Goal: Information Seeking & Learning: Find specific fact

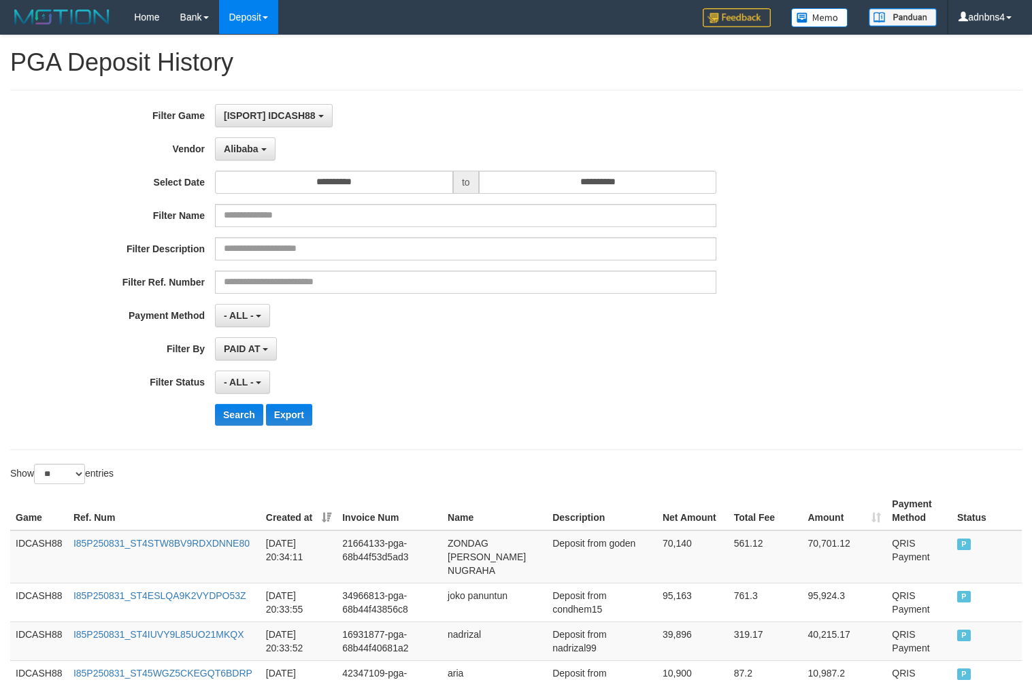
select select "**********"
select select "**"
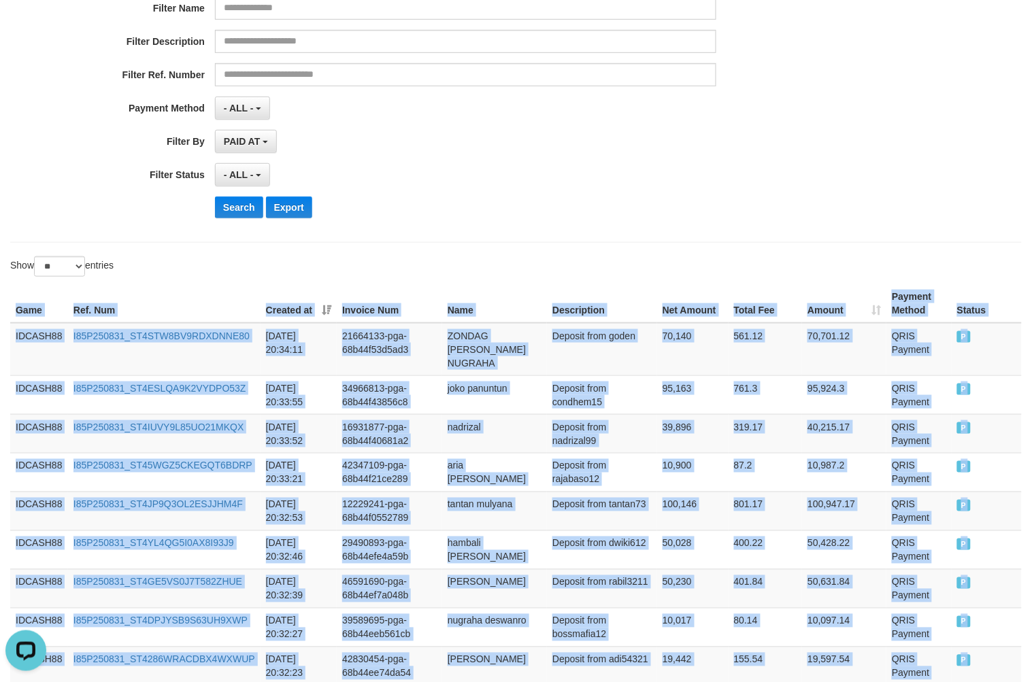
click at [244, 215] on button "Search" at bounding box center [239, 208] width 48 height 22
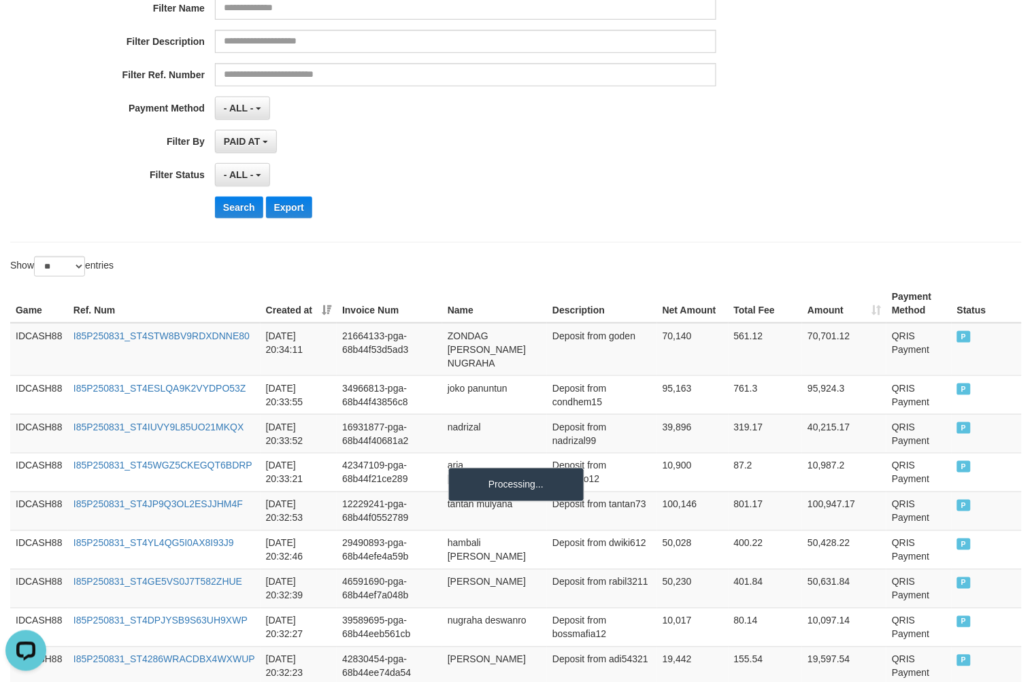
click at [472, 154] on div "**********" at bounding box center [430, 63] width 860 height 332
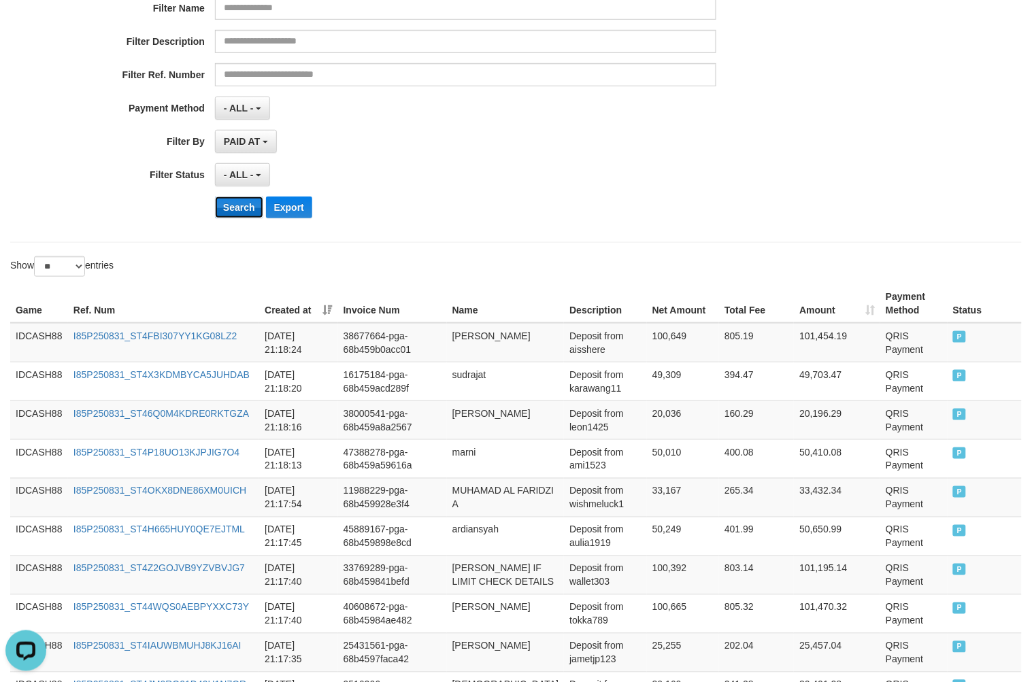
click at [246, 206] on button "Search" at bounding box center [239, 208] width 48 height 22
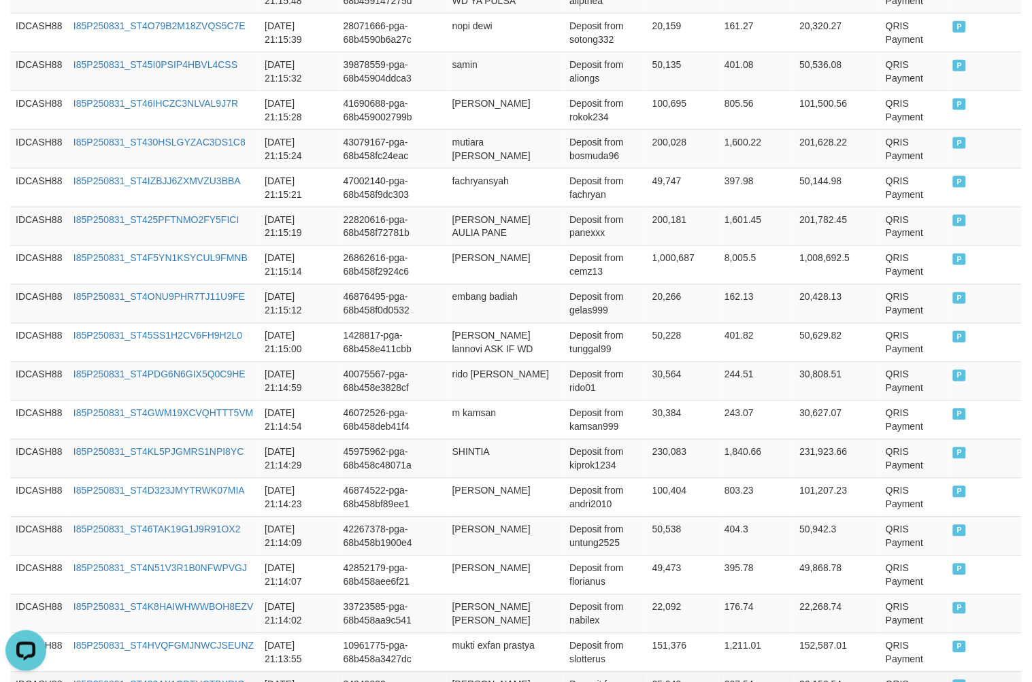
scroll to position [1951, 0]
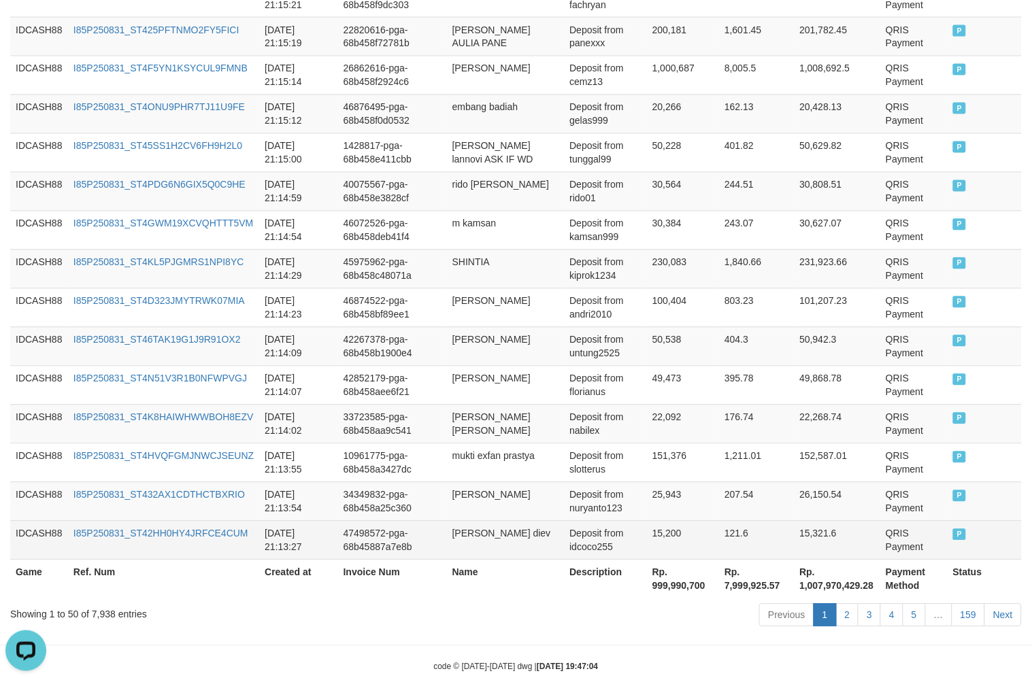
click at [894, 521] on td "QRIS Payment" at bounding box center [913, 540] width 67 height 39
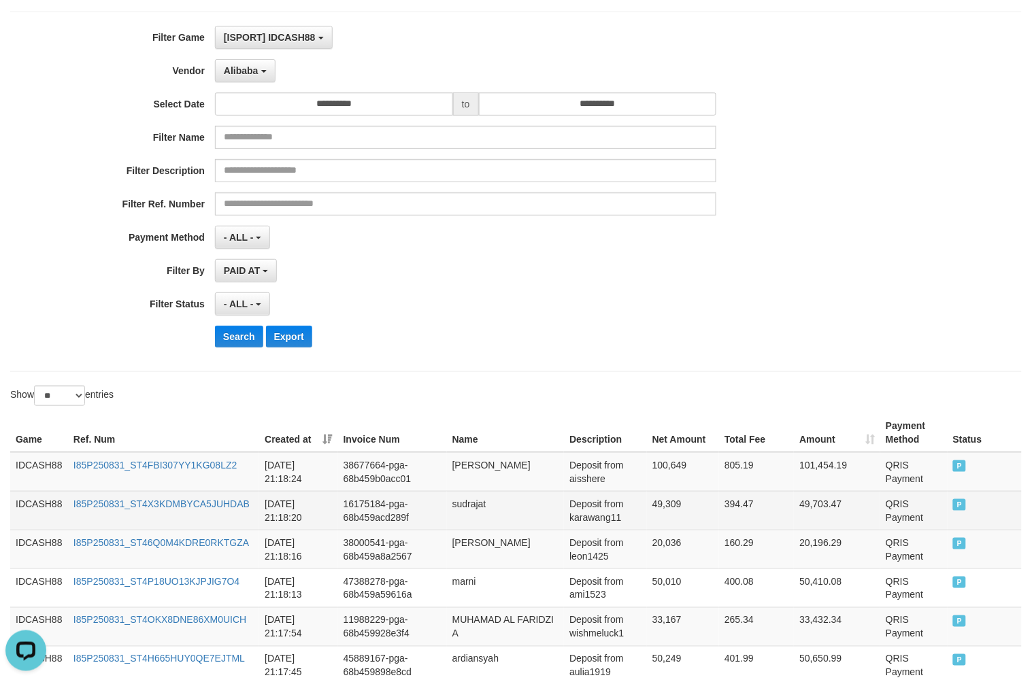
scroll to position [201, 0]
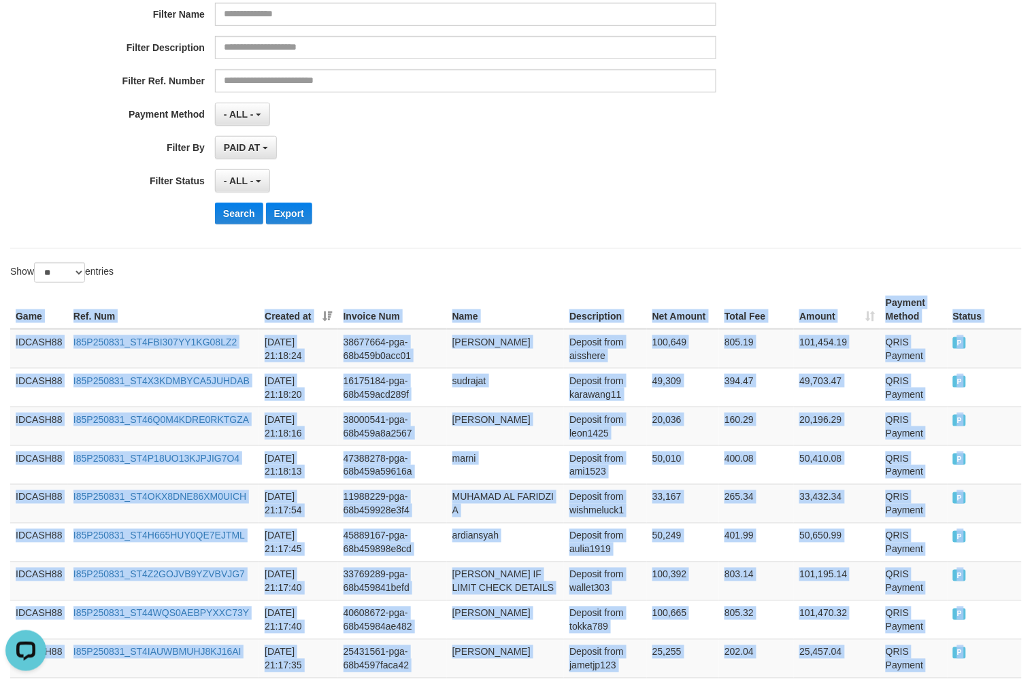
click at [16, 314] on th "Game" at bounding box center [39, 310] width 58 height 39
copy table "Game Ref. Num Created at Invoice Num Name Description Net Amount Total Fee Amou…"
click at [233, 208] on button "Search" at bounding box center [239, 214] width 48 height 22
click at [546, 209] on div "Search Export" at bounding box center [537, 214] width 645 height 22
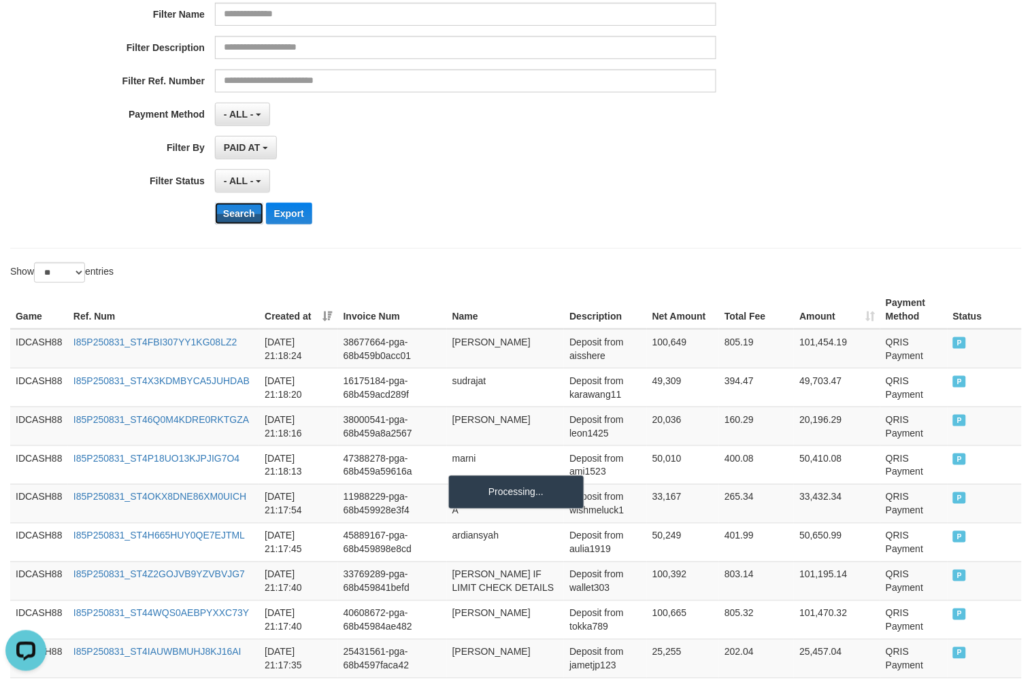
drag, startPoint x: 247, startPoint y: 223, endPoint x: 206, endPoint y: 118, distance: 112.5
click at [247, 222] on button "Search" at bounding box center [239, 214] width 48 height 22
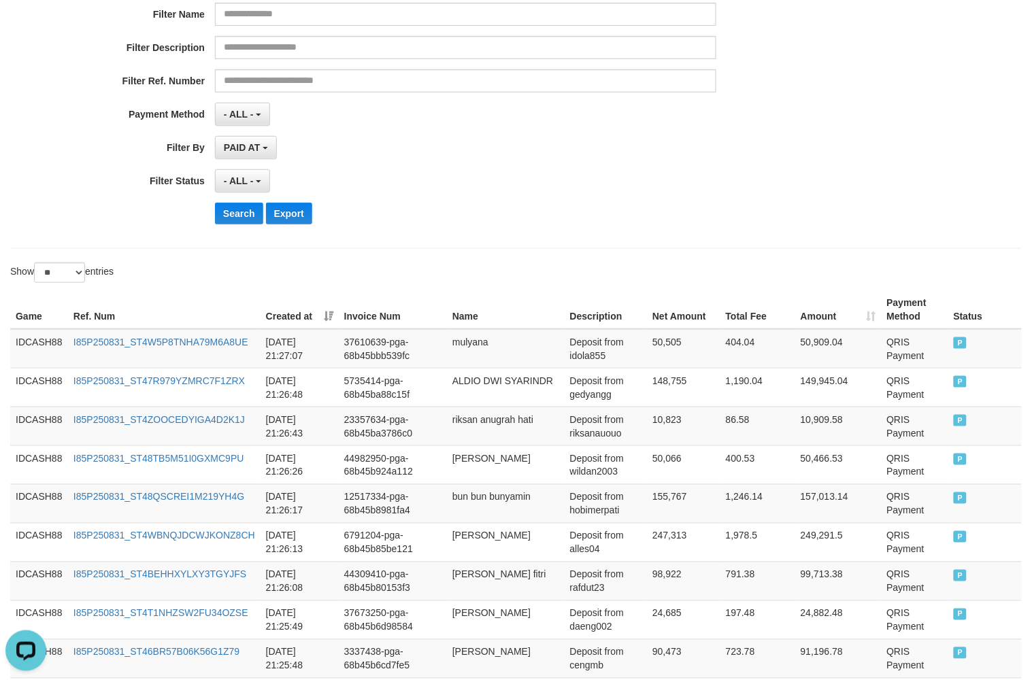
drag, startPoint x: 561, startPoint y: 218, endPoint x: 570, endPoint y: 199, distance: 20.4
click at [568, 211] on div "Search Export" at bounding box center [537, 214] width 645 height 22
click at [235, 221] on button "Search" at bounding box center [239, 214] width 48 height 22
click at [570, 216] on div "Search Export" at bounding box center [537, 214] width 645 height 22
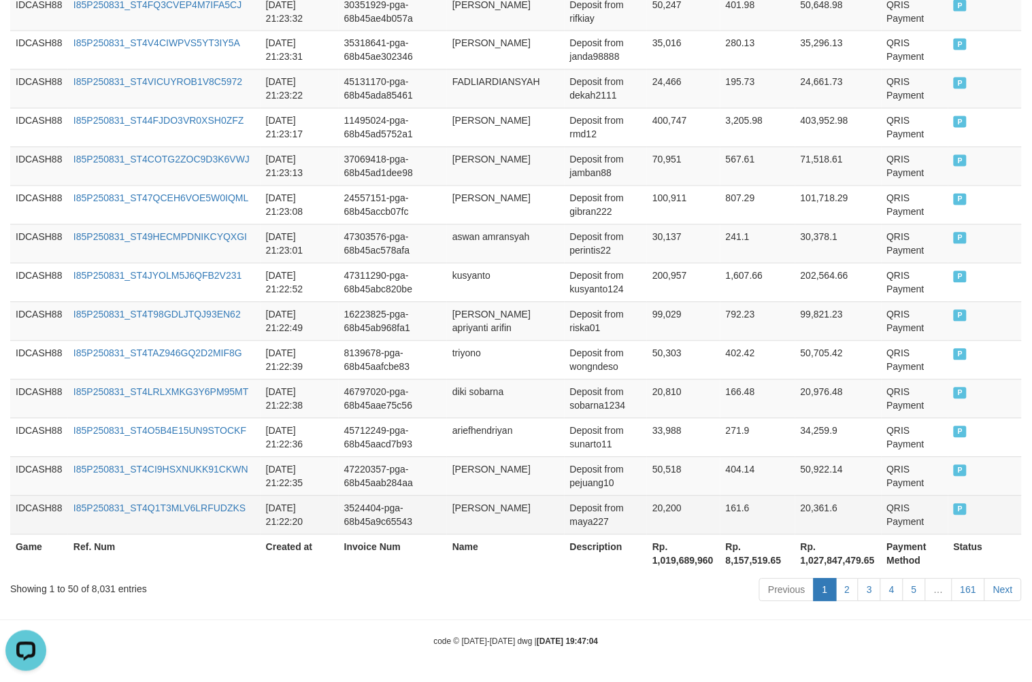
scroll to position [1951, 0]
click at [889, 509] on td "QRIS Payment" at bounding box center [915, 515] width 67 height 39
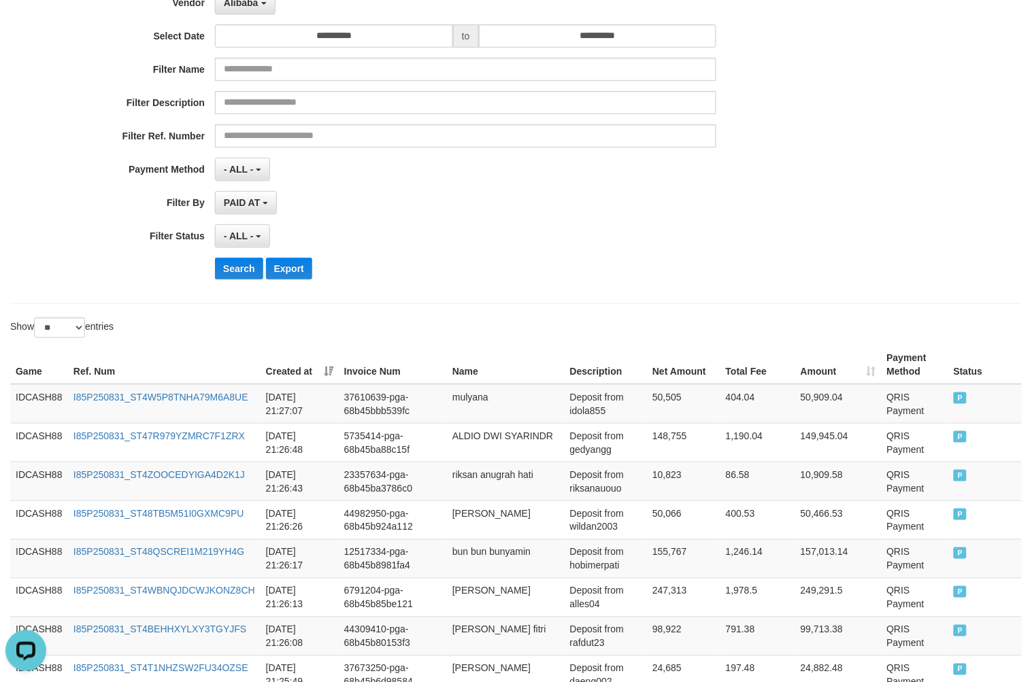
scroll to position [137, 0]
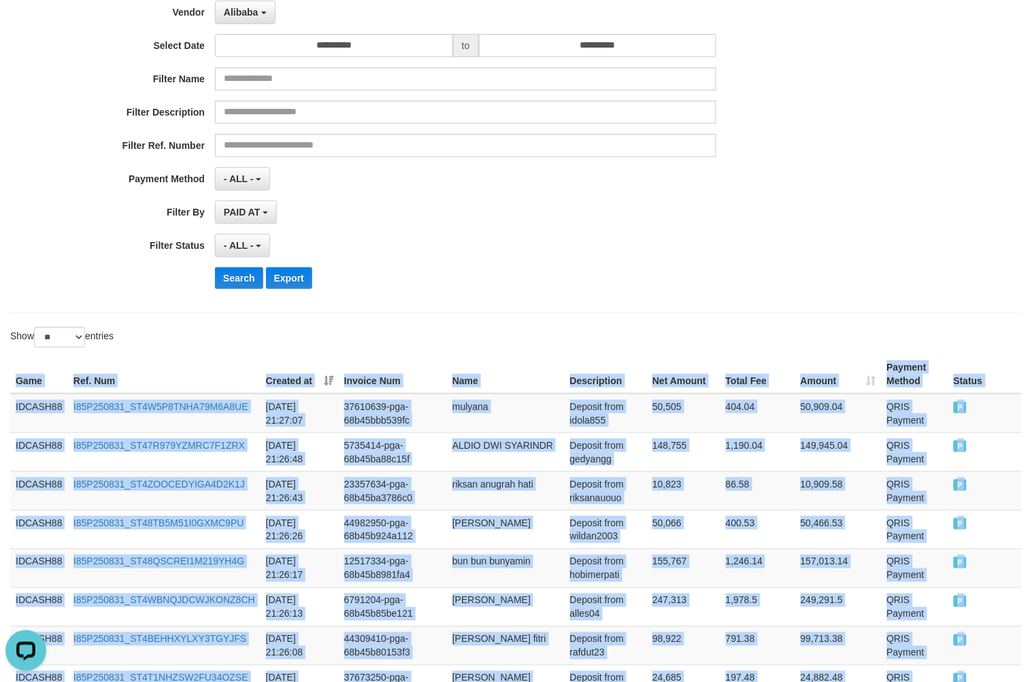
click at [19, 382] on th "Game" at bounding box center [39, 374] width 58 height 39
copy table "Game Ref. Num Created at Invoice Num Name Description Net Amount Total Fee Amou…"
click at [227, 274] on button "Search" at bounding box center [239, 278] width 48 height 22
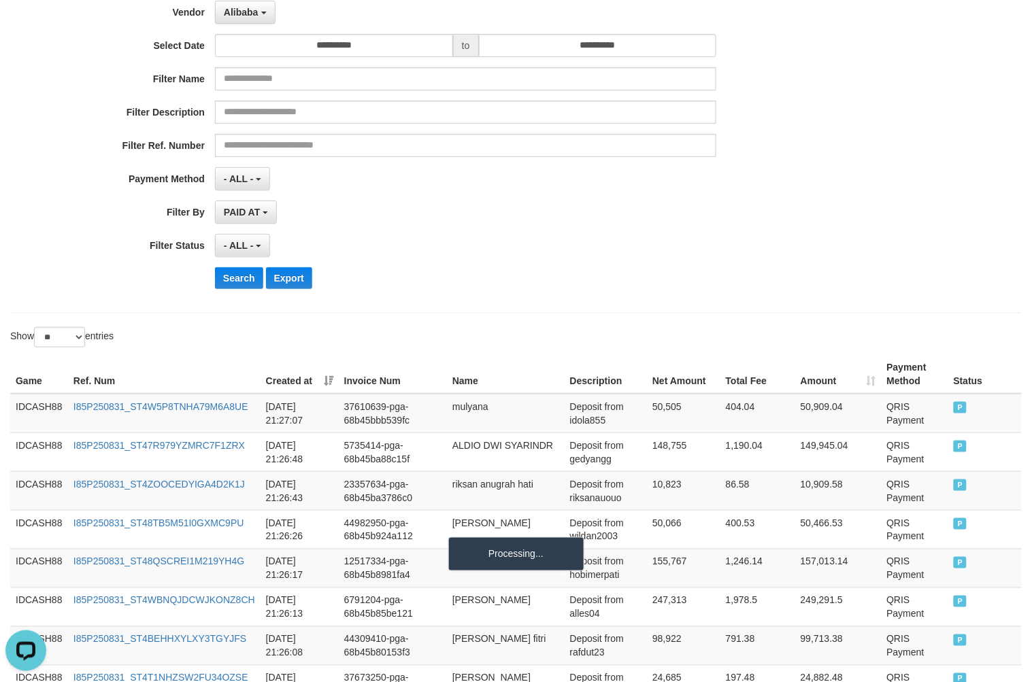
click at [810, 349] on div "Show ** ** ** *** entries" at bounding box center [516, 339] width 1032 height 24
click at [684, 299] on div "**********" at bounding box center [430, 133] width 860 height 332
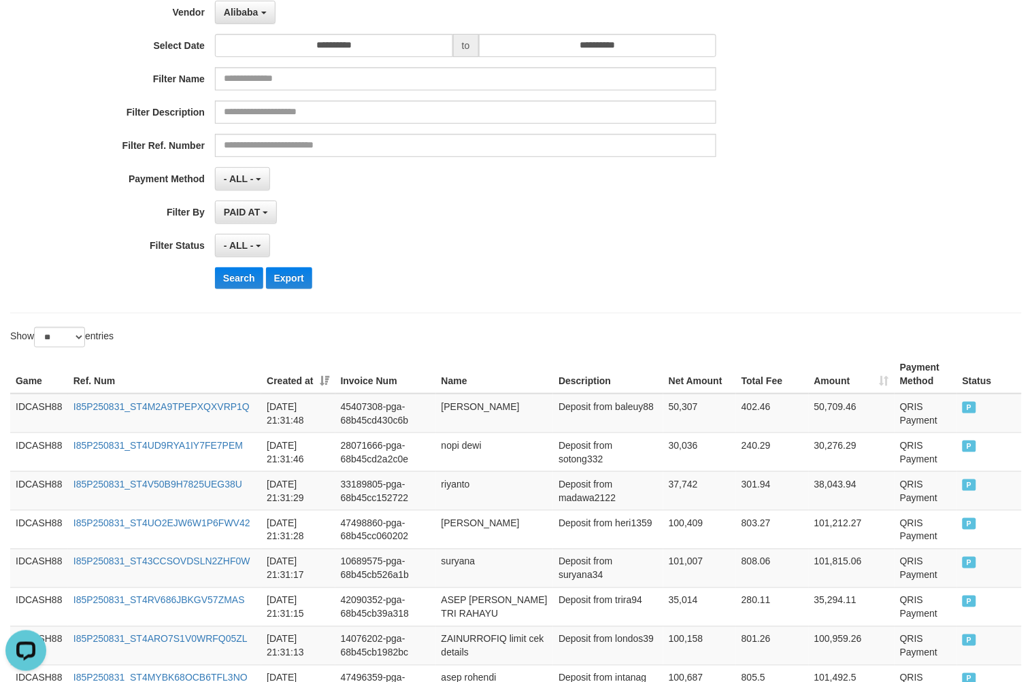
click at [672, 294] on div "**********" at bounding box center [430, 133] width 860 height 332
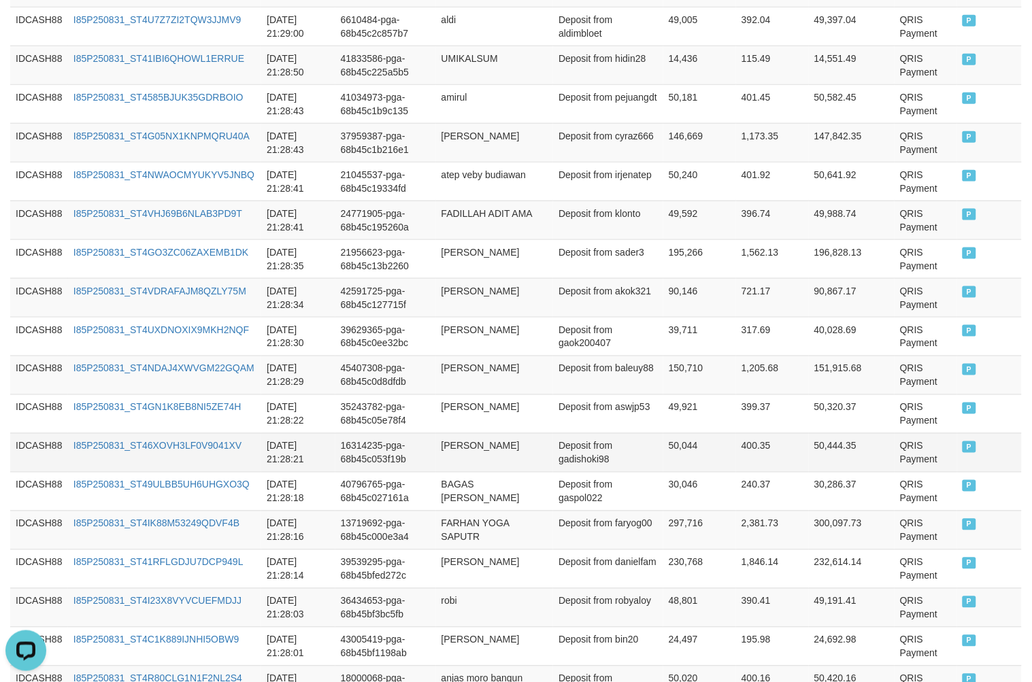
scroll to position [1937, 0]
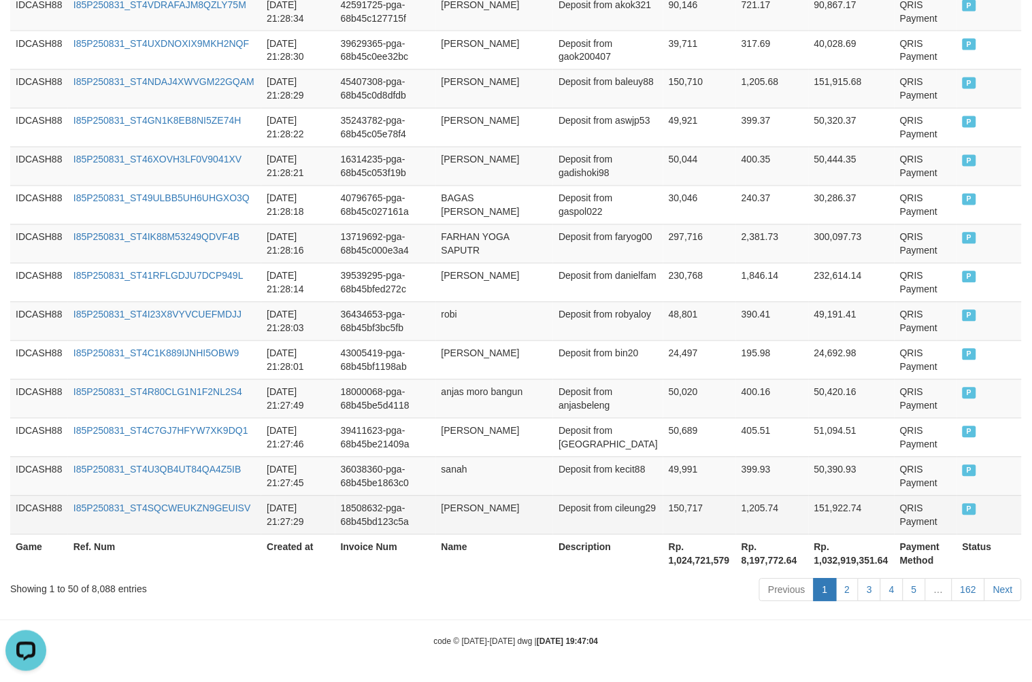
click at [900, 523] on td "QRIS Payment" at bounding box center [926, 515] width 63 height 39
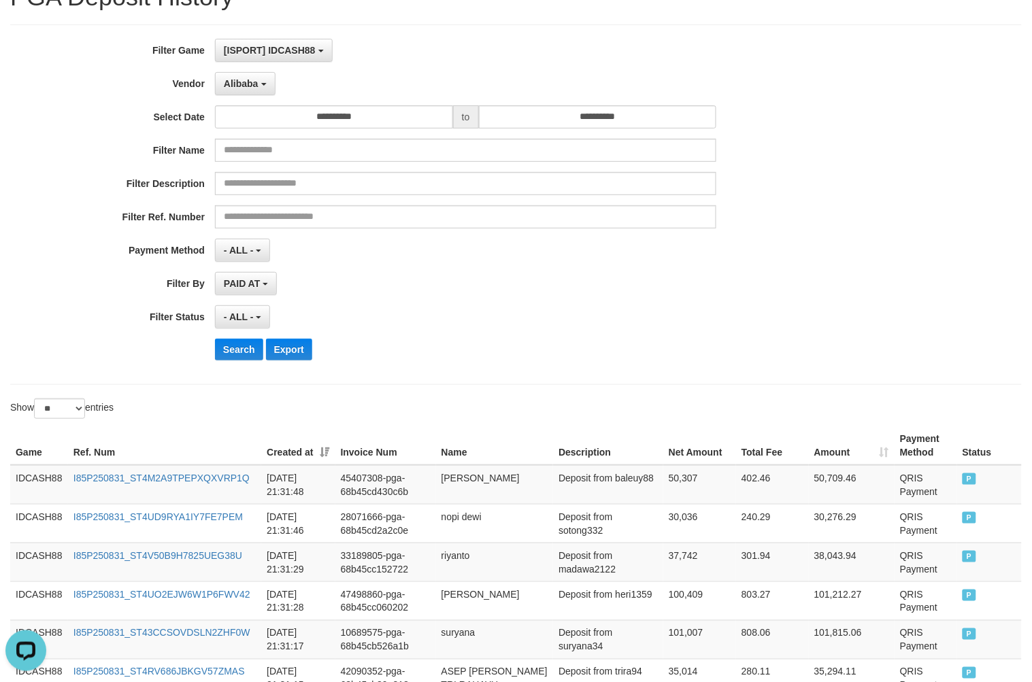
scroll to position [0, 0]
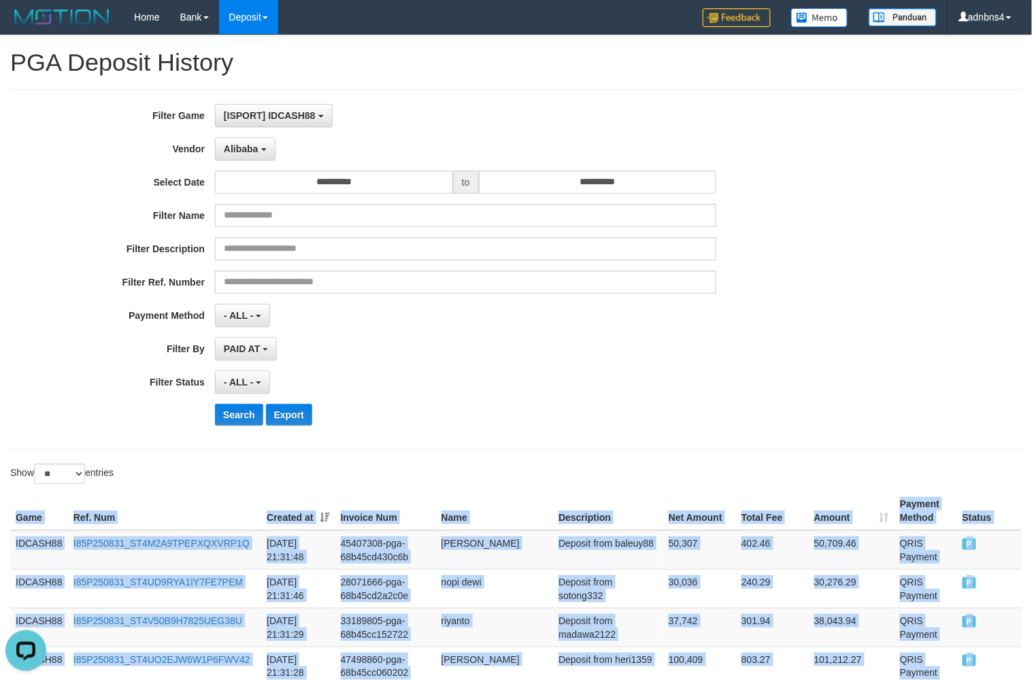
click at [14, 516] on th "Game" at bounding box center [39, 511] width 58 height 39
copy table "Game Ref. Num Created at Invoice Num Name Description Net Amount Total Fee Amou…"
